Goal: Task Accomplishment & Management: Manage account settings

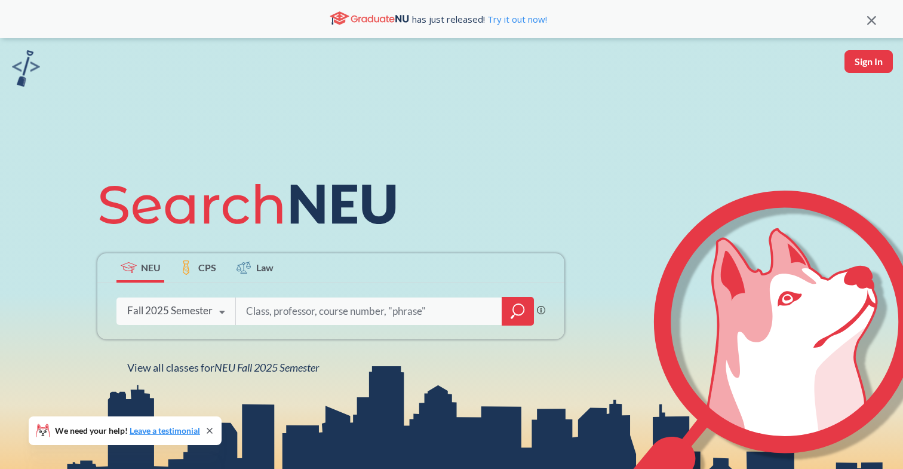
click at [867, 66] on button "Sign In" at bounding box center [868, 61] width 48 height 23
select select "US"
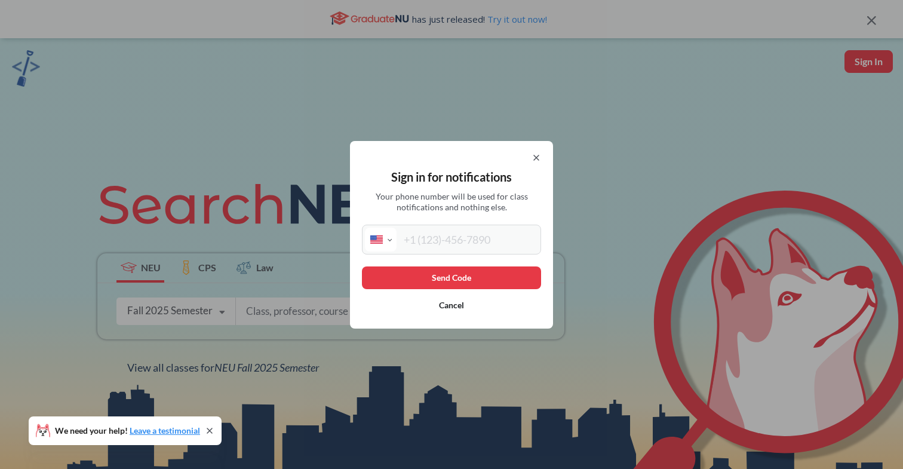
click at [471, 245] on input "tel" at bounding box center [466, 239] width 141 height 24
type input "(908) 415-5997"
click at [463, 279] on button "Send Code" at bounding box center [451, 277] width 179 height 23
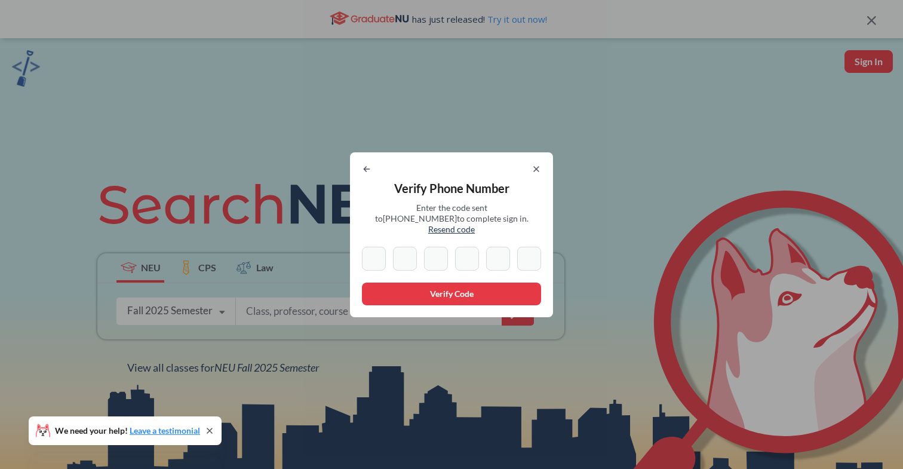
scroll to position [5, 0]
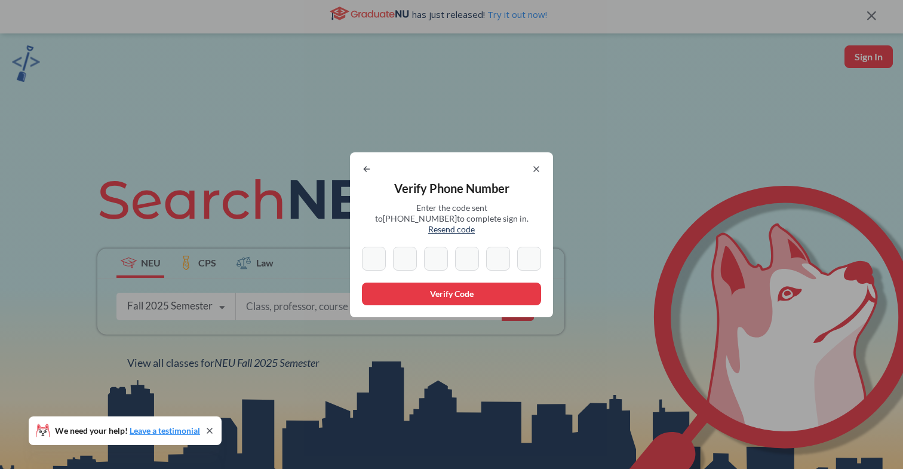
type input "5"
type input "9"
type input "7"
type input "8"
type input "2"
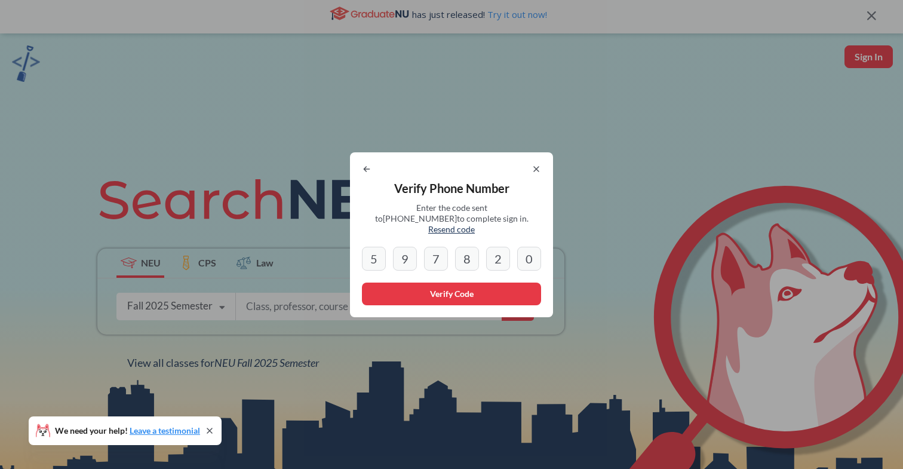
type input "0"
click at [425, 296] on button "Verify Code" at bounding box center [451, 293] width 179 height 23
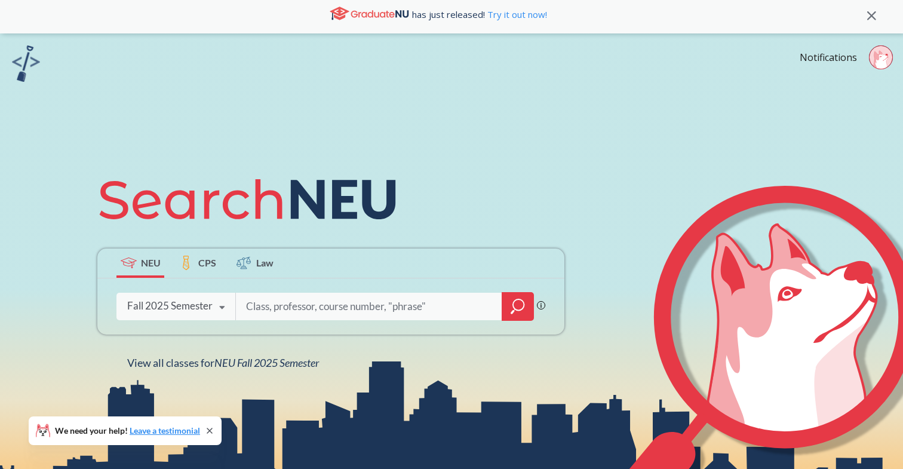
click at [421, 302] on input "search" at bounding box center [369, 306] width 248 height 25
type input "cs 3100"
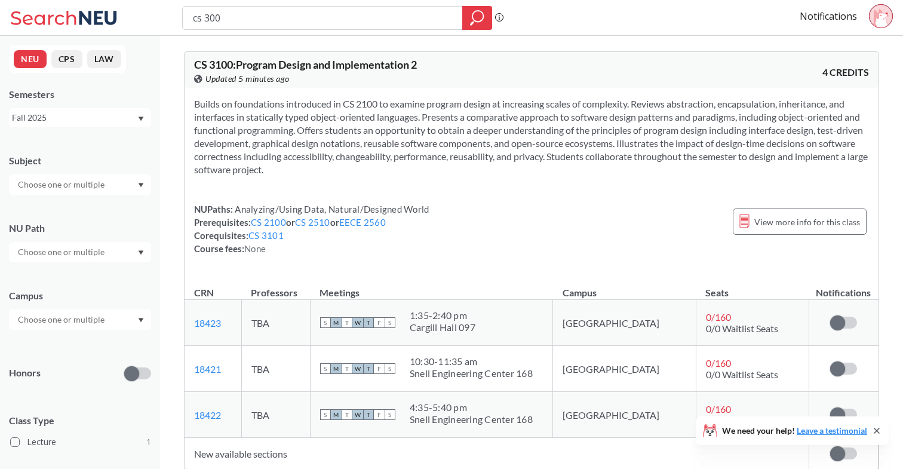
type input "cs 3001"
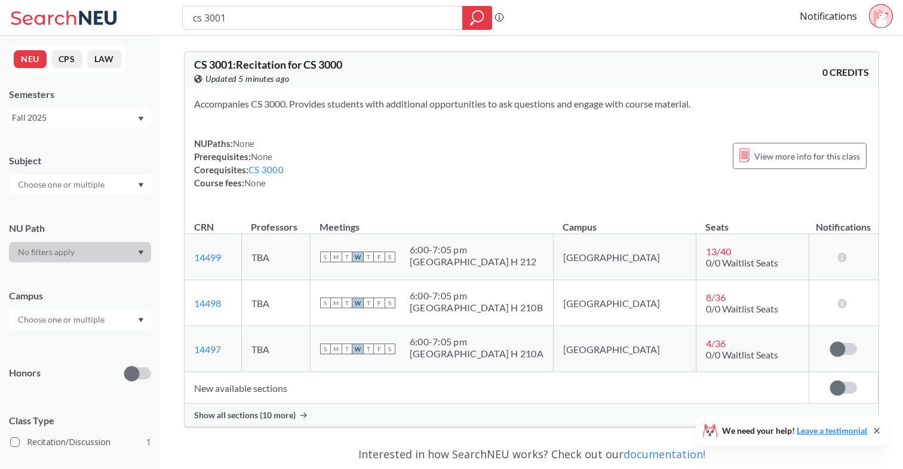
click at [265, 413] on span "Show all sections (10 more)" at bounding box center [244, 415] width 101 height 11
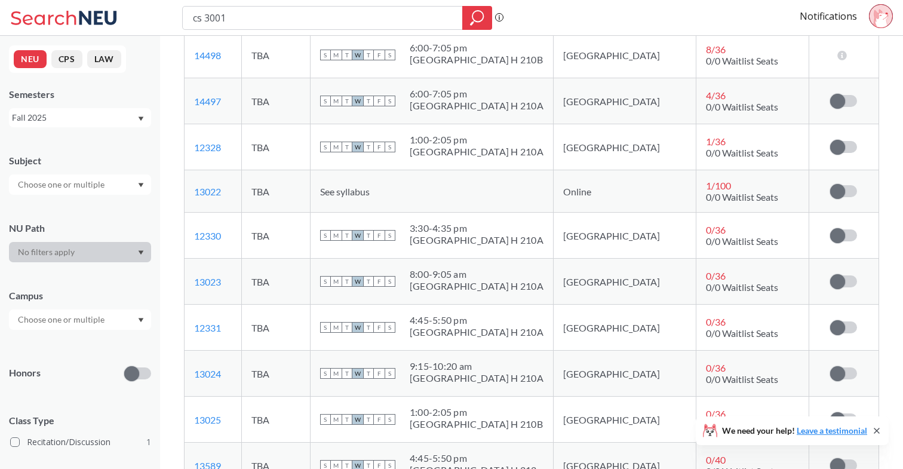
scroll to position [260, 0]
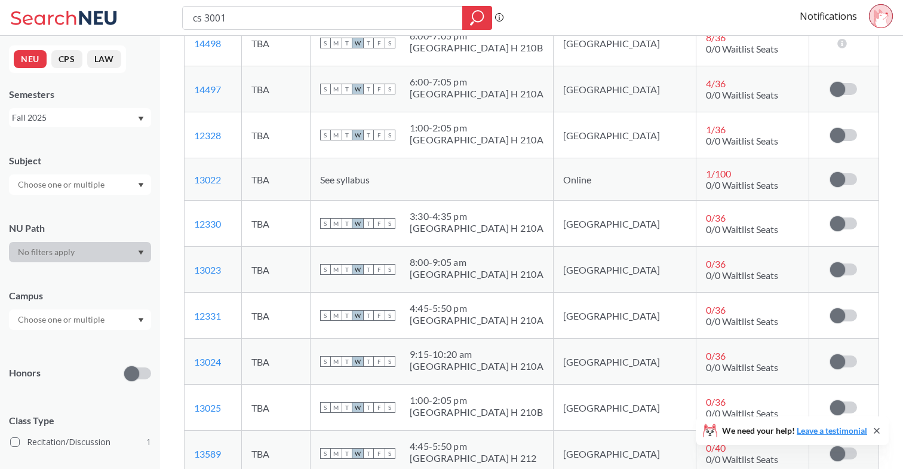
click at [876, 428] on icon at bounding box center [877, 431] width 10 height 10
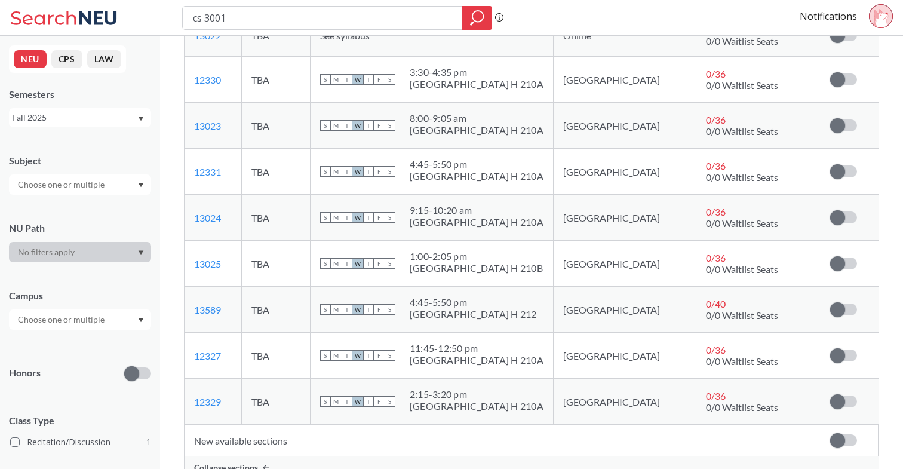
scroll to position [405, 0]
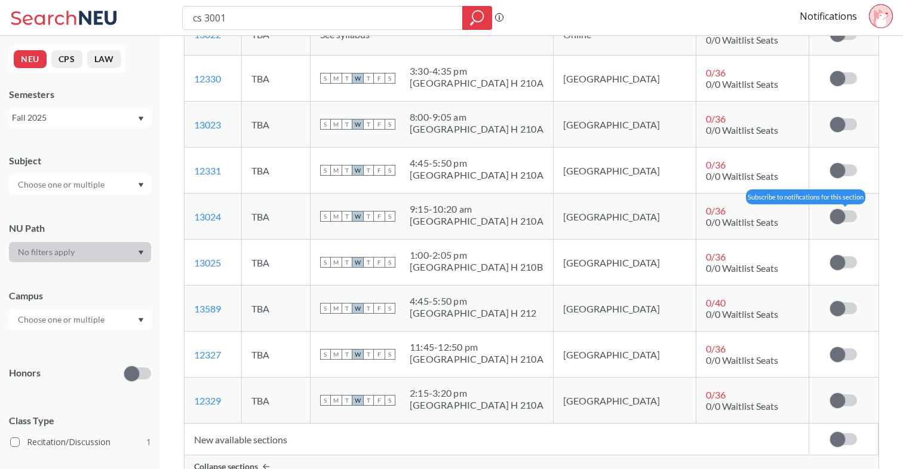
click at [835, 215] on span at bounding box center [837, 216] width 15 height 15
click at [830, 210] on input "checkbox" at bounding box center [830, 210] width 0 height 0
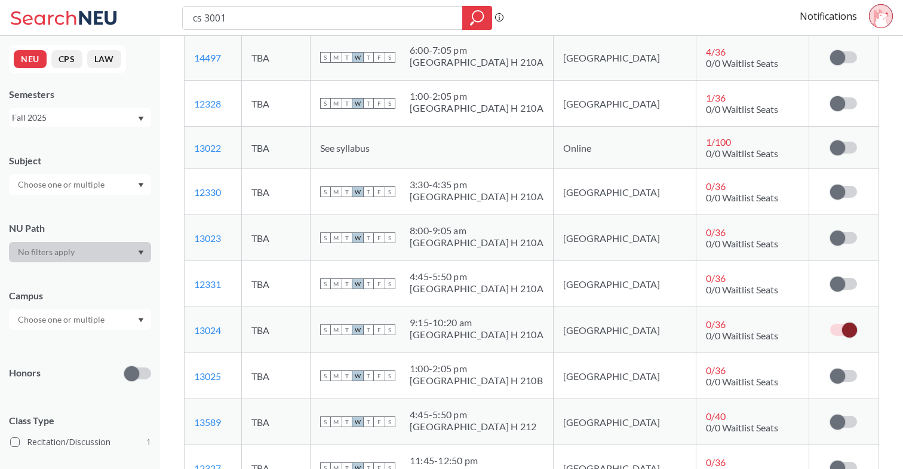
scroll to position [0, 0]
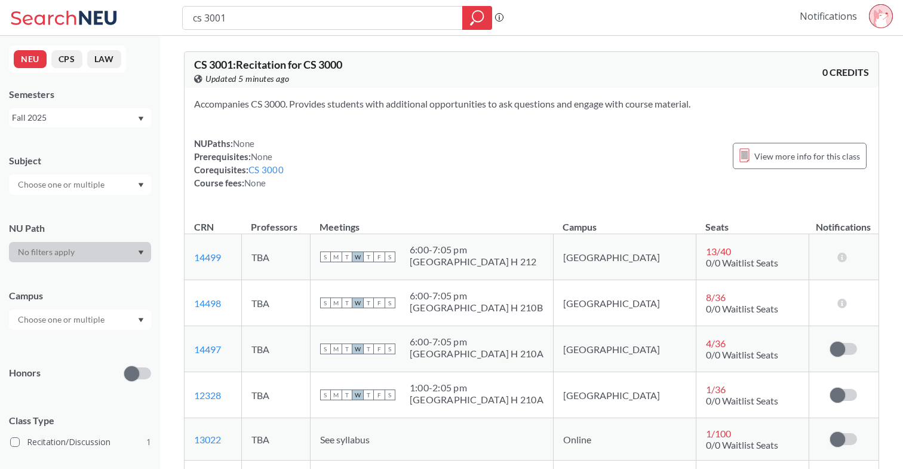
click at [825, 21] on link "Notifications" at bounding box center [827, 16] width 57 height 13
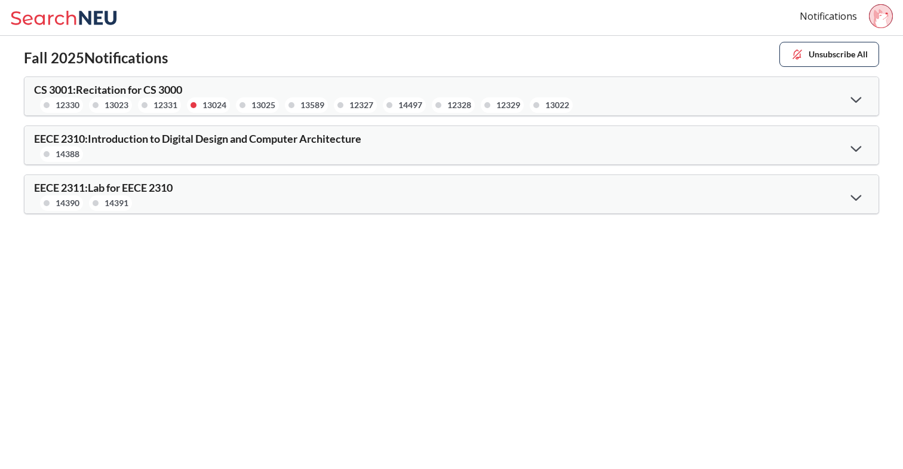
click at [770, 95] on div "CS 3001 : Recitation for CS 3000 12330 13023 12331 13024 13025 13589 12327 1449…" at bounding box center [451, 96] width 854 height 38
click at [851, 98] on icon at bounding box center [856, 99] width 11 height 7
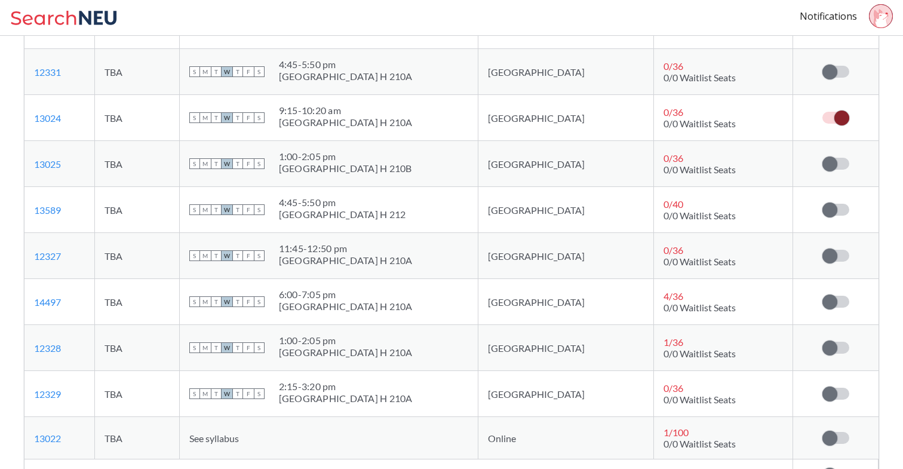
scroll to position [347, 0]
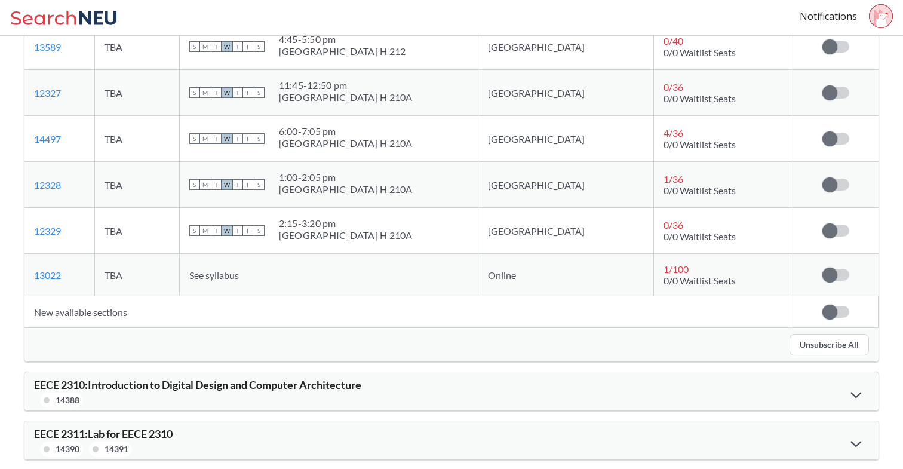
click at [826, 307] on span at bounding box center [829, 311] width 15 height 15
click at [822, 306] on input "checkbox" at bounding box center [822, 306] width 0 height 0
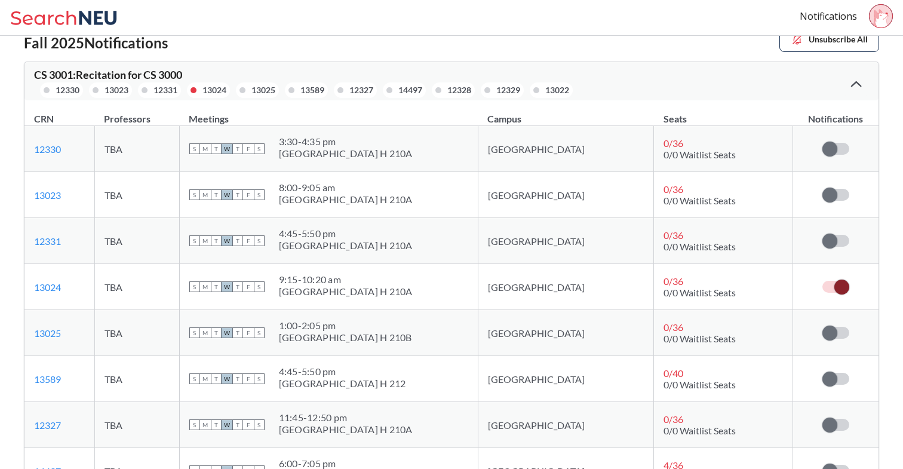
scroll to position [0, 0]
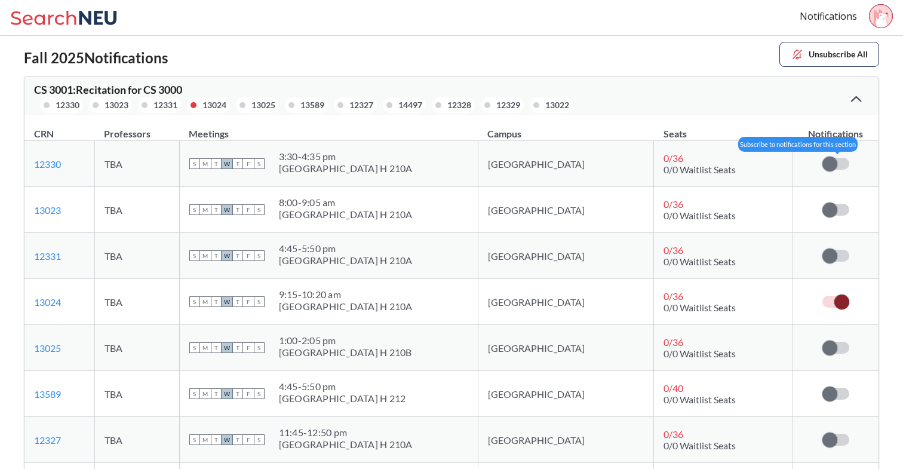
click at [834, 159] on span at bounding box center [829, 163] width 15 height 15
click at [822, 158] on input "checkbox" at bounding box center [822, 158] width 0 height 0
click at [834, 159] on label at bounding box center [835, 164] width 27 height 12
click at [822, 158] on input "checkbox" at bounding box center [822, 158] width 0 height 0
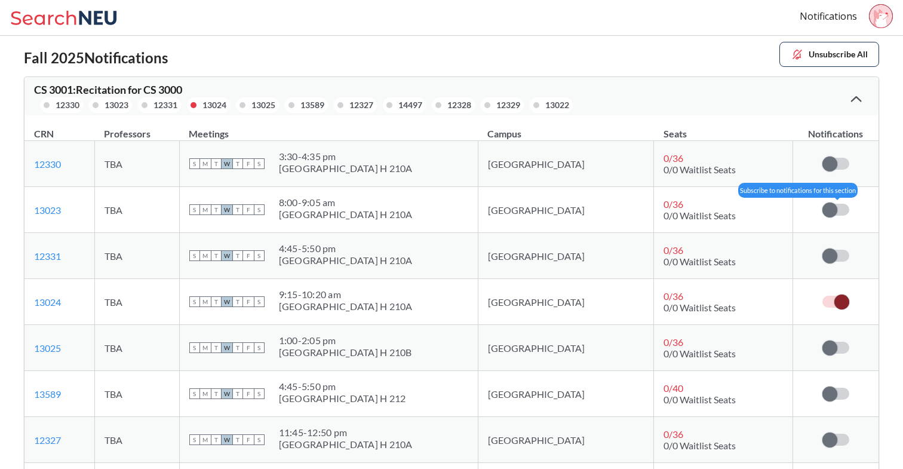
click at [830, 207] on span at bounding box center [829, 209] width 15 height 15
click at [822, 204] on input "checkbox" at bounding box center [822, 204] width 0 height 0
click at [833, 207] on label at bounding box center [835, 210] width 27 height 12
click at [822, 204] on input "checkbox" at bounding box center [822, 204] width 0 height 0
click at [857, 96] on icon at bounding box center [856, 99] width 11 height 7
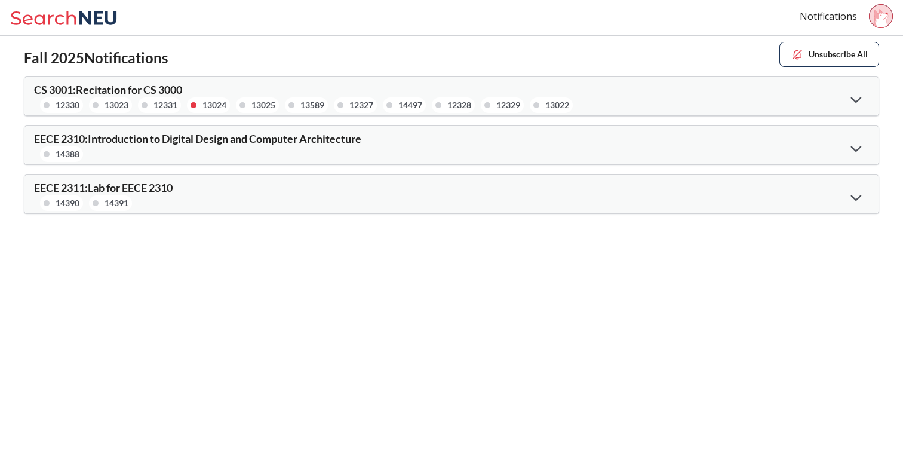
click at [851, 195] on icon at bounding box center [856, 197] width 11 height 7
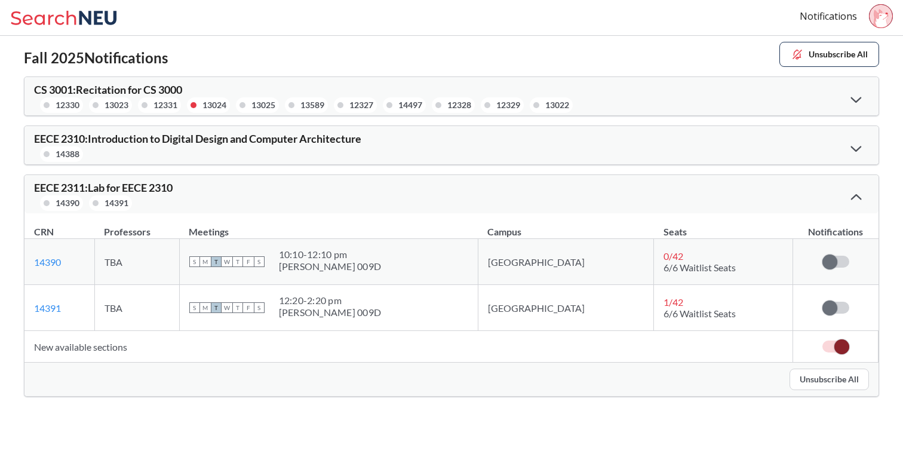
click at [826, 372] on button "Unsubscribe All" at bounding box center [828, 378] width 79 height 21
click at [856, 149] on icon at bounding box center [855, 149] width 11 height 6
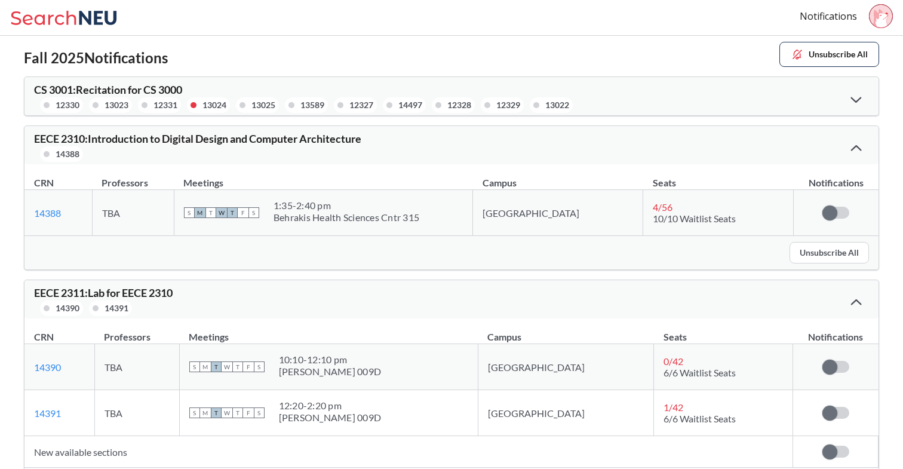
click at [856, 149] on icon at bounding box center [856, 148] width 11 height 7
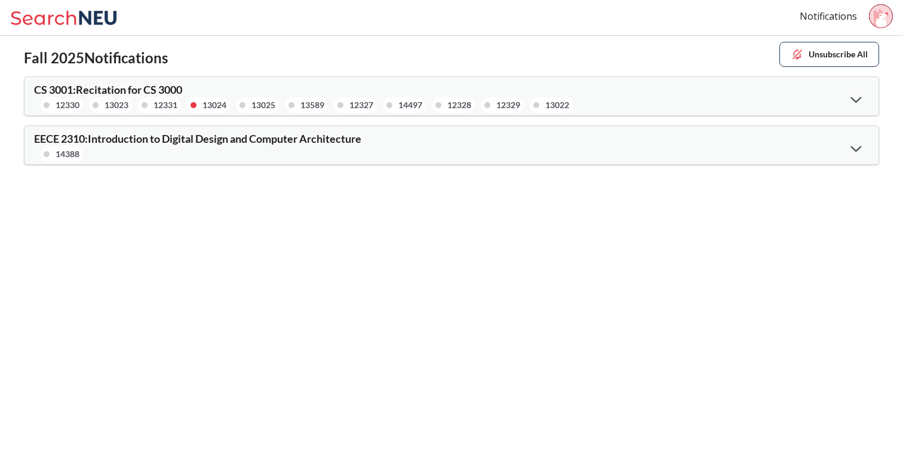
click at [435, 144] on div "EECE 2310 : Introduction to Digital Design and Computer Architecture 14388" at bounding box center [242, 147] width 417 height 29
click at [857, 137] on div at bounding box center [856, 148] width 26 height 24
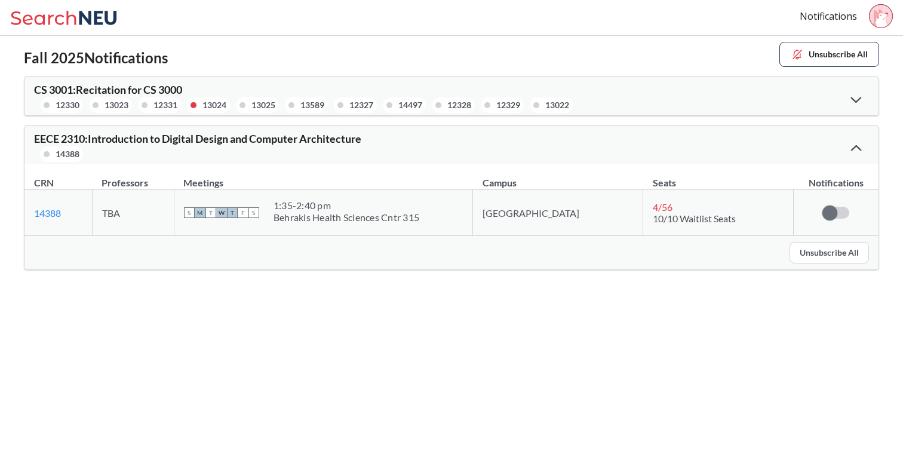
click at [822, 249] on button "Unsubscribe All" at bounding box center [828, 252] width 79 height 21
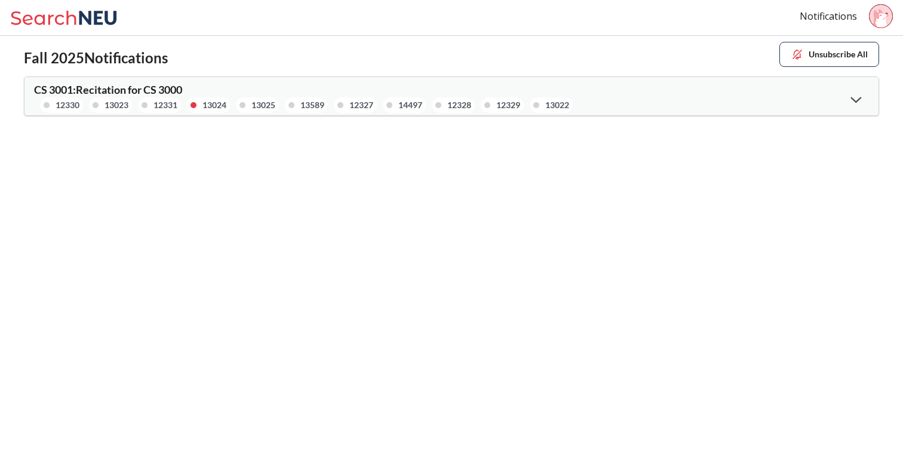
click at [74, 21] on icon at bounding box center [65, 18] width 111 height 24
